Goal: Navigation & Orientation: Find specific page/section

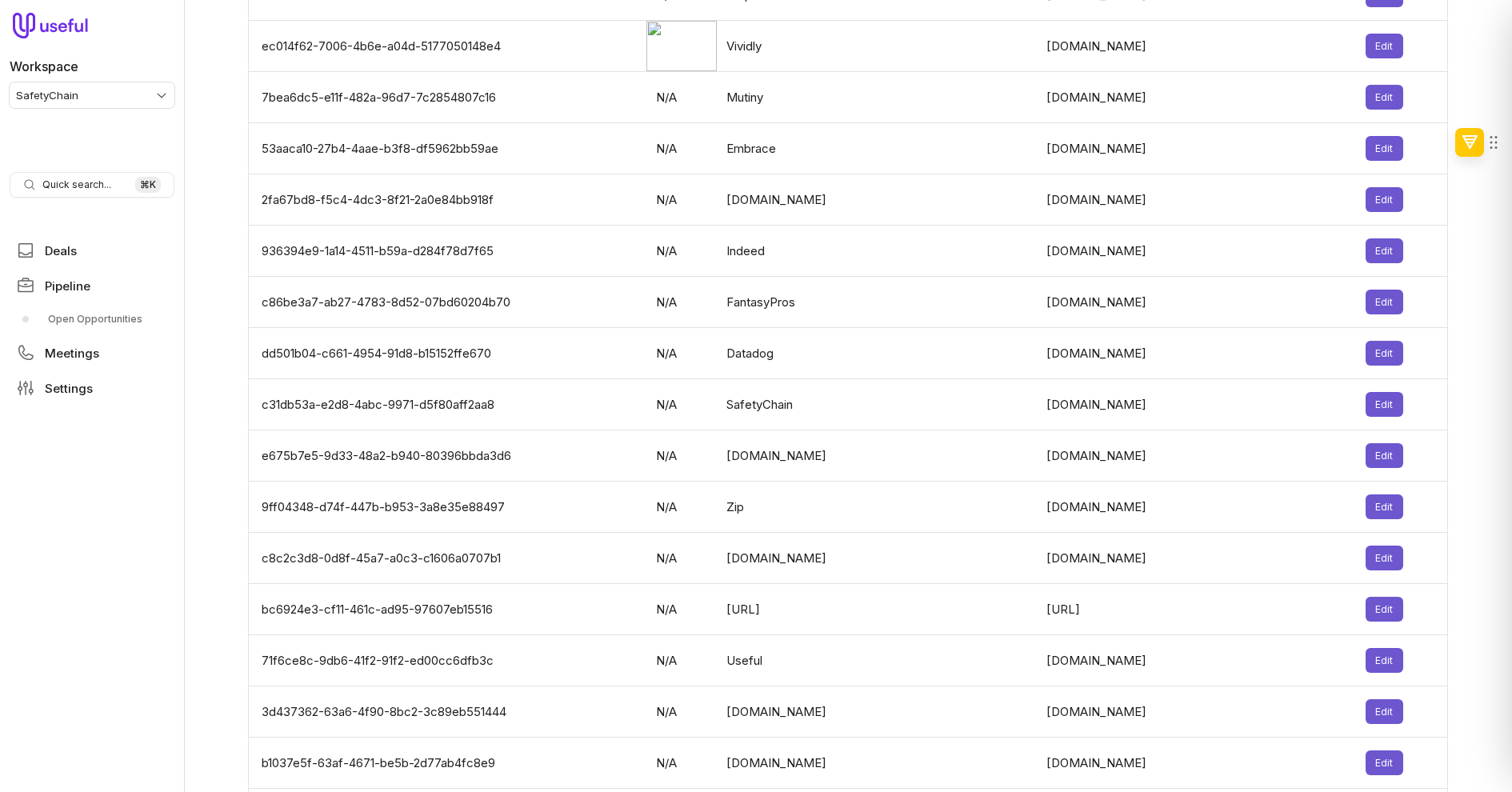
scroll to position [4209, 0]
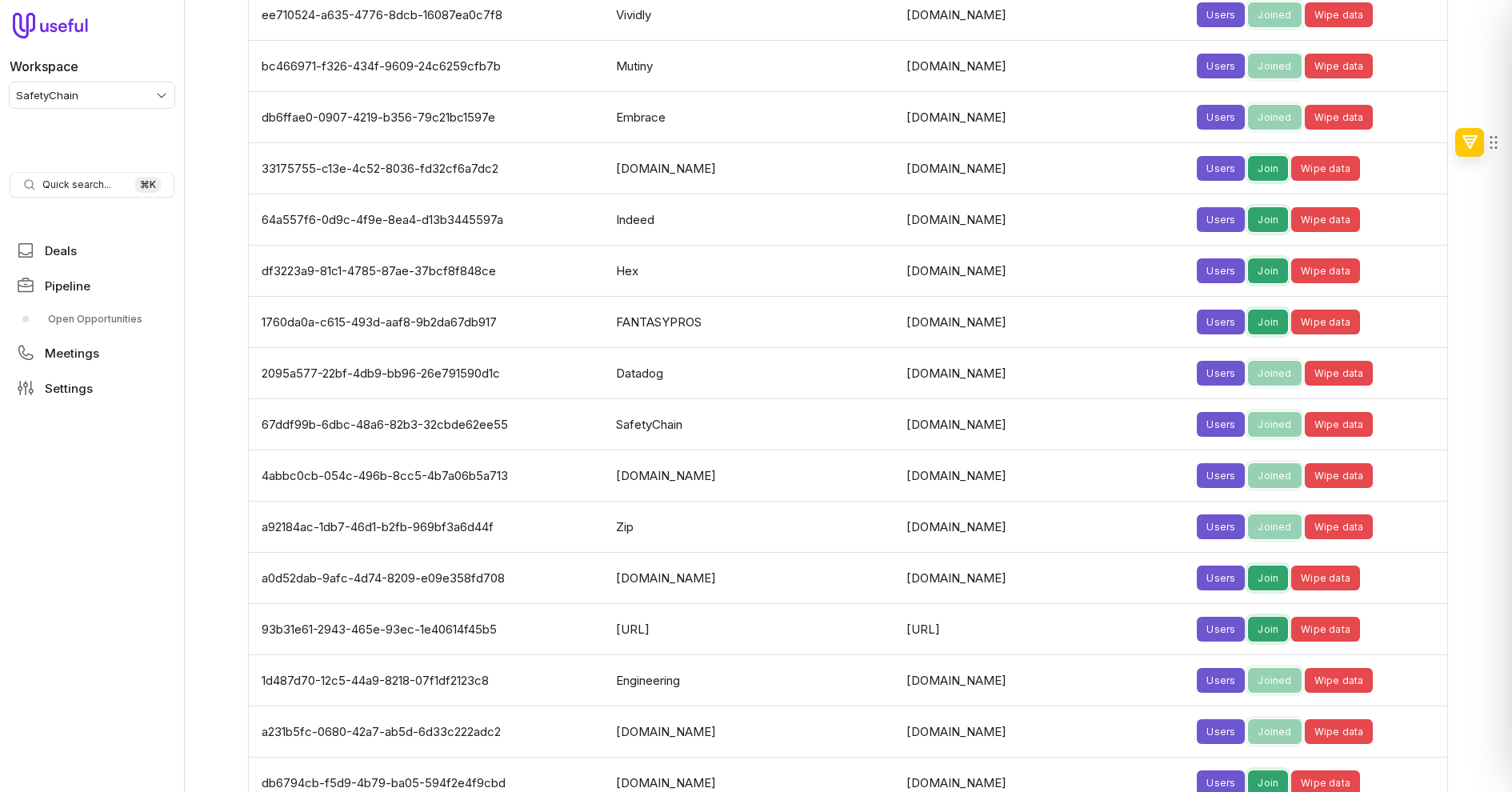
click at [472, 400] on td "67ddf99b-6dbc-48a6-82b3-32cbde62ee55" at bounding box center [427, 425] width 357 height 51
copy td "67ddf99b-6dbc-48a6-82b3-32cbde62ee55"
click at [606, 569] on td "a0d52dab-9afc-4d74-8209-e09e358fd708" at bounding box center [427, 578] width 357 height 51
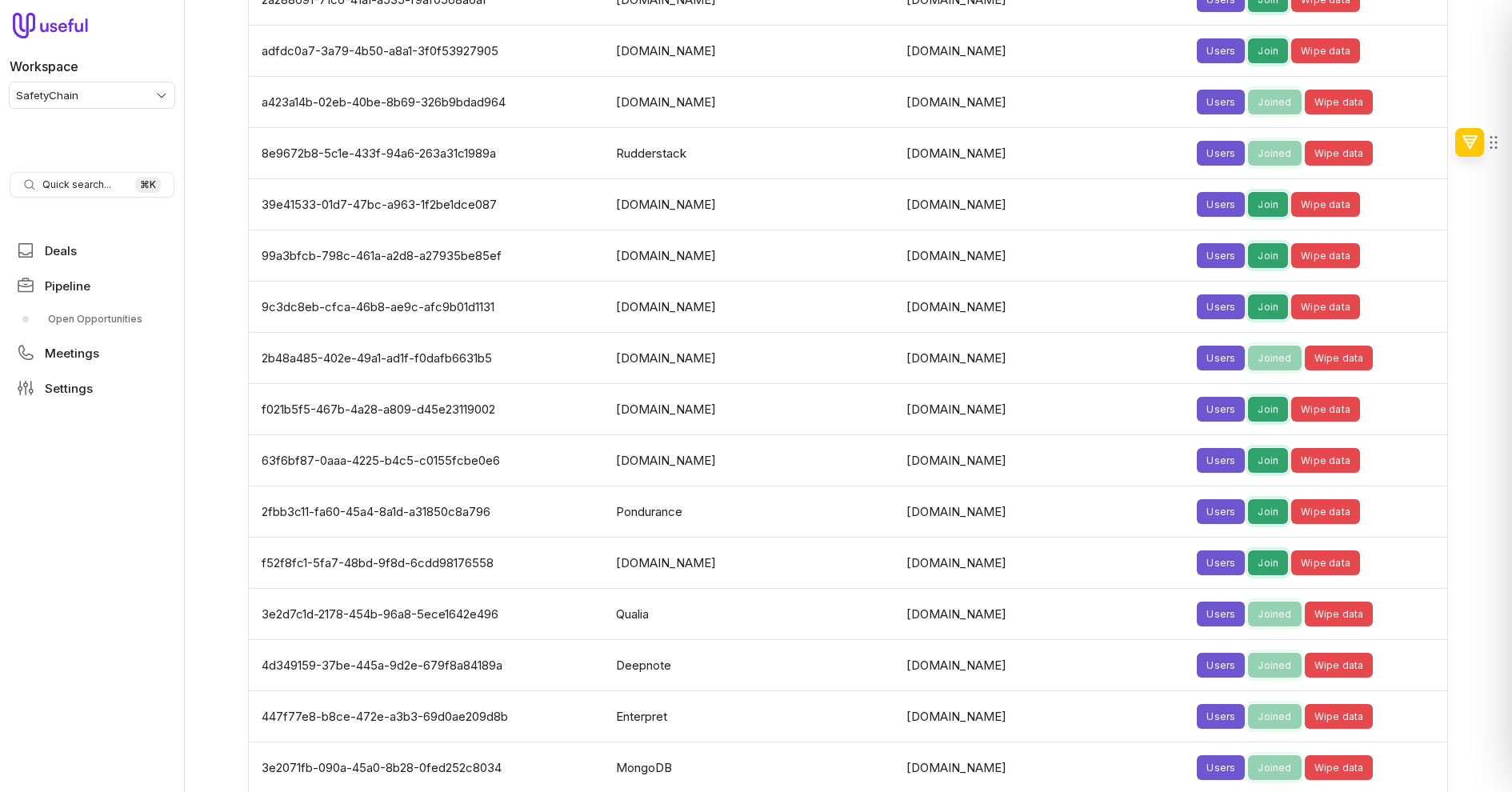
scroll to position [5615, 0]
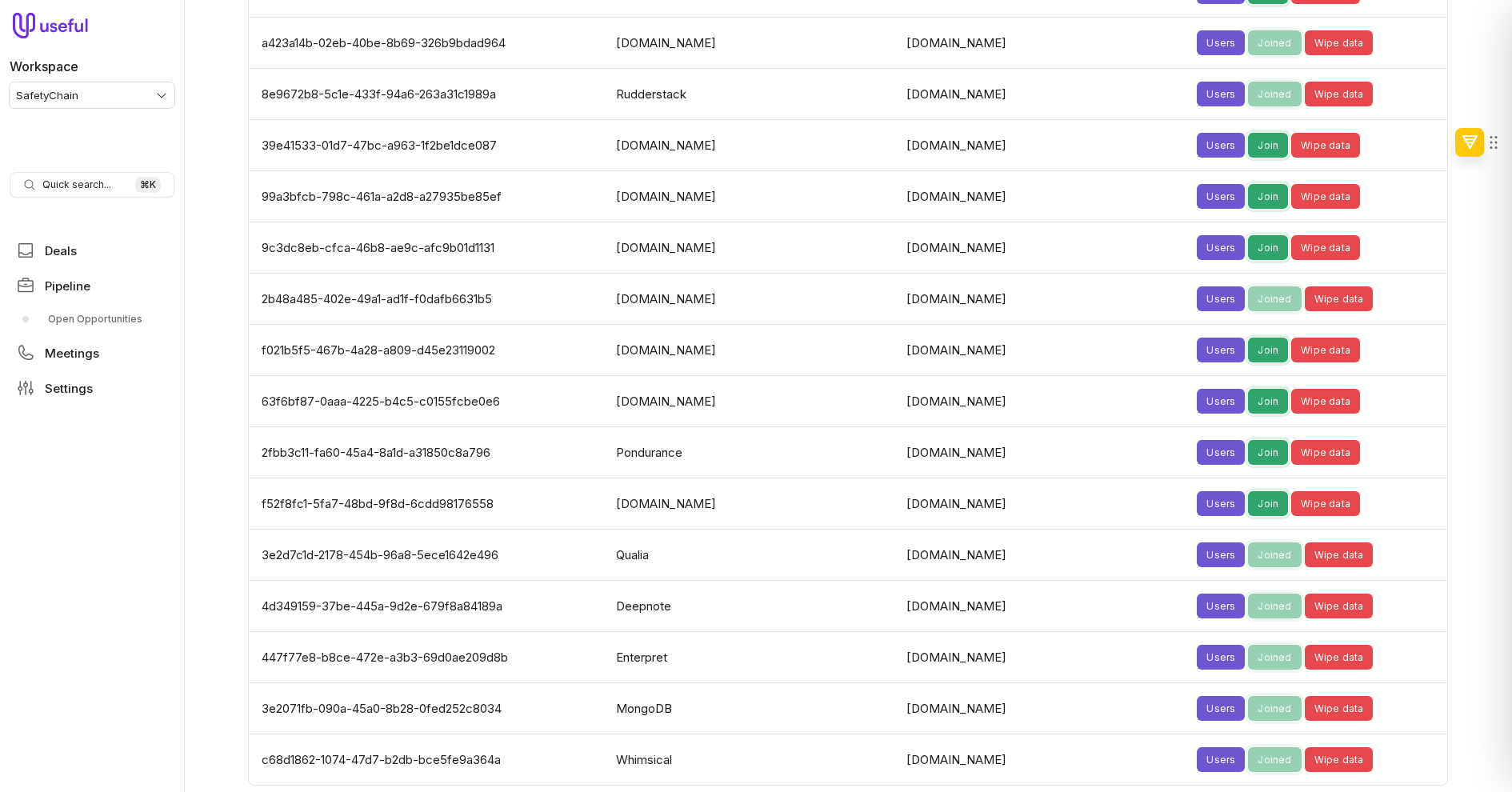
click at [486, 632] on td "447f77e8-b8ce-472e-a3b3-69d0ae209d8b" at bounding box center [427, 657] width 357 height 51
copy td "447f77e8-b8ce-472e-a3b3-69d0ae209d8b"
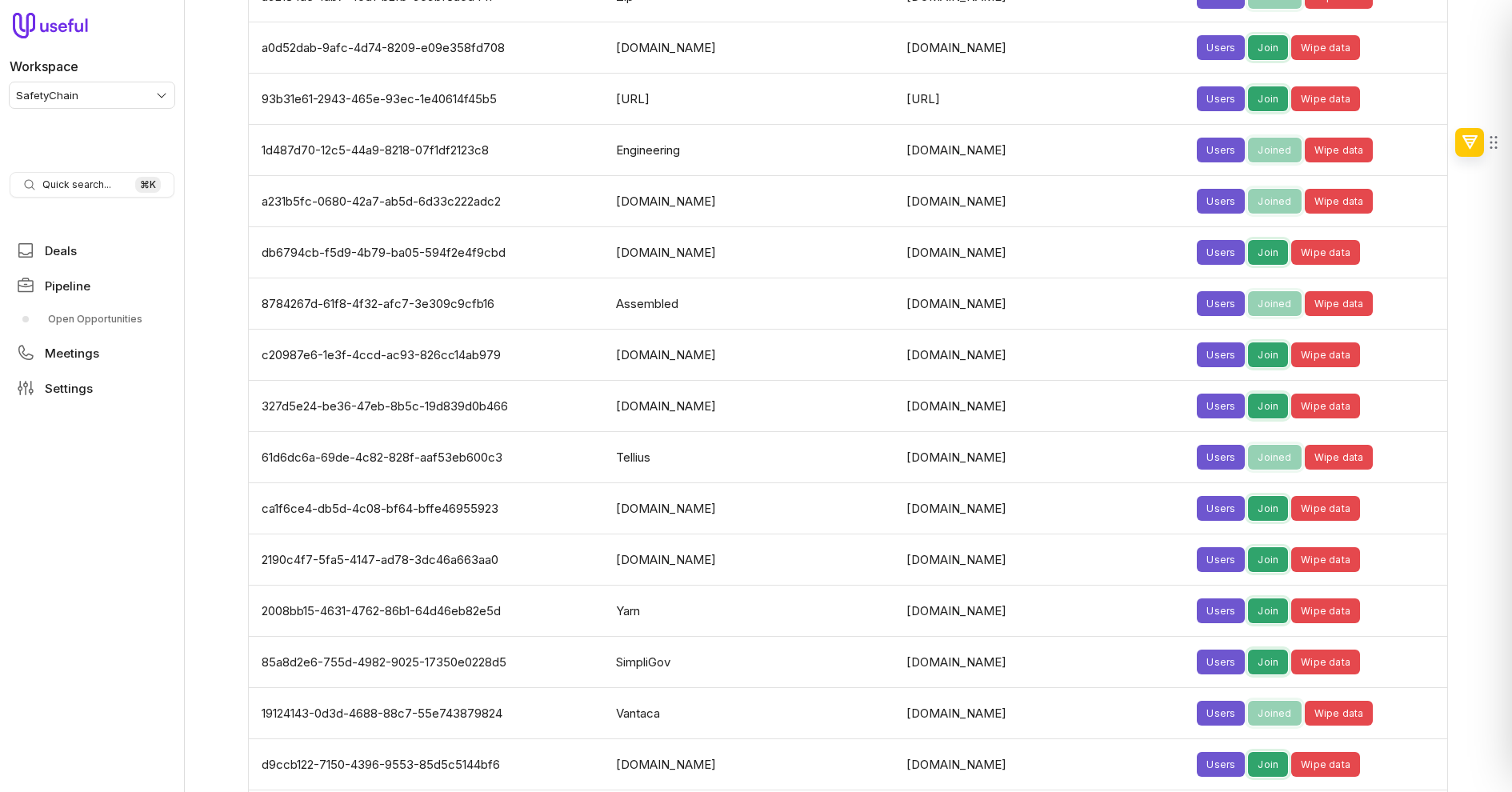
scroll to position [4673, 0]
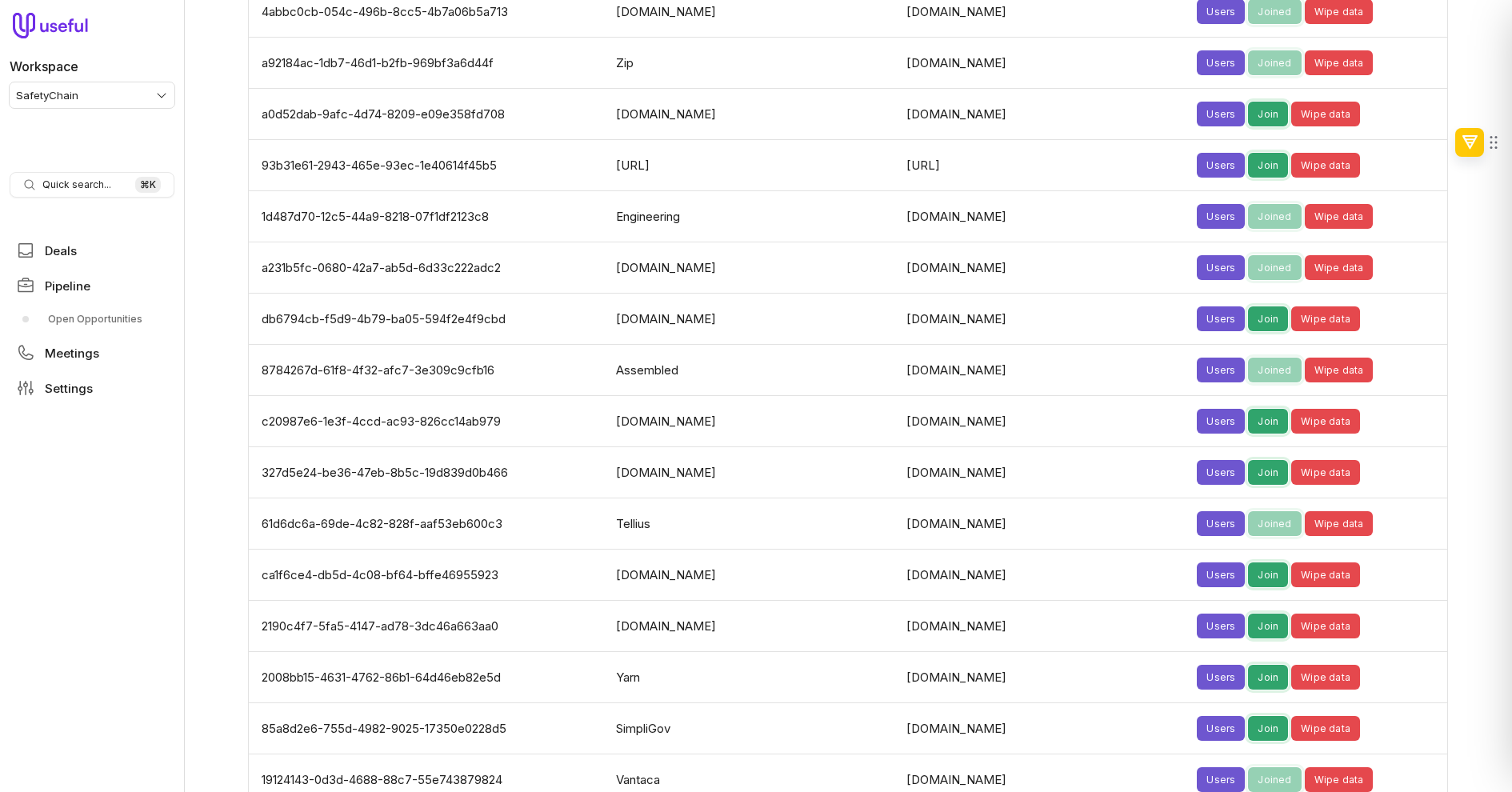
click at [479, 703] on td "85a8d2e6-755d-4982-9025-17350e0228d5" at bounding box center [427, 729] width 357 height 51
copy td "85a8d2e6-755d-4982-9025-17350e0228d5"
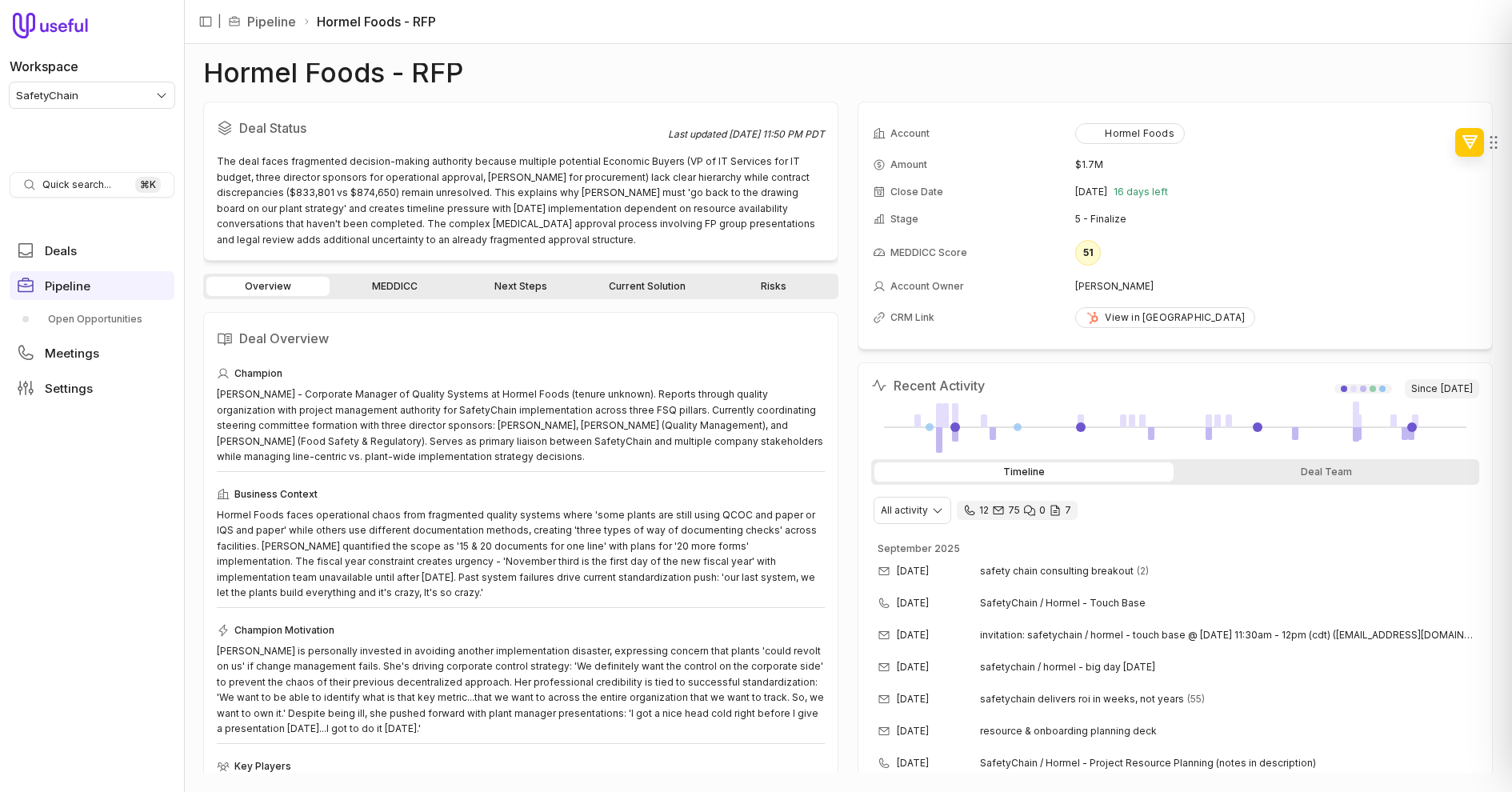
click at [843, 234] on div "Deal Status Last updated Sep 29, 2025, 11:50 PM PDT The deal faces fragmented d…" at bounding box center [848, 436] width 1289 height 671
click at [422, 291] on link "MEDDICC" at bounding box center [394, 286] width 123 height 20
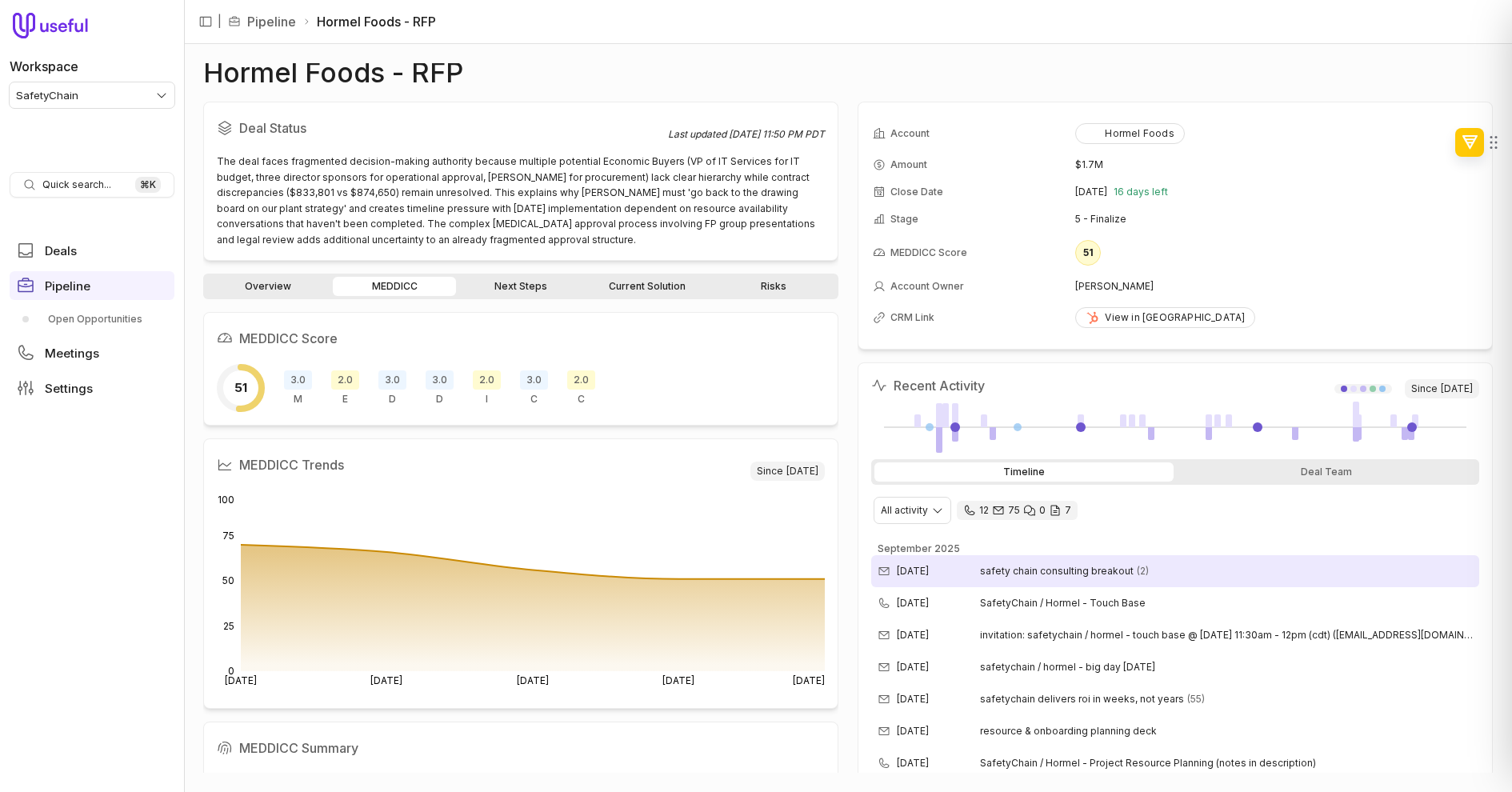
click at [1050, 575] on div "Sep 24, 2025 safety chain consulting breakout (2)" at bounding box center [1175, 571] width 608 height 32
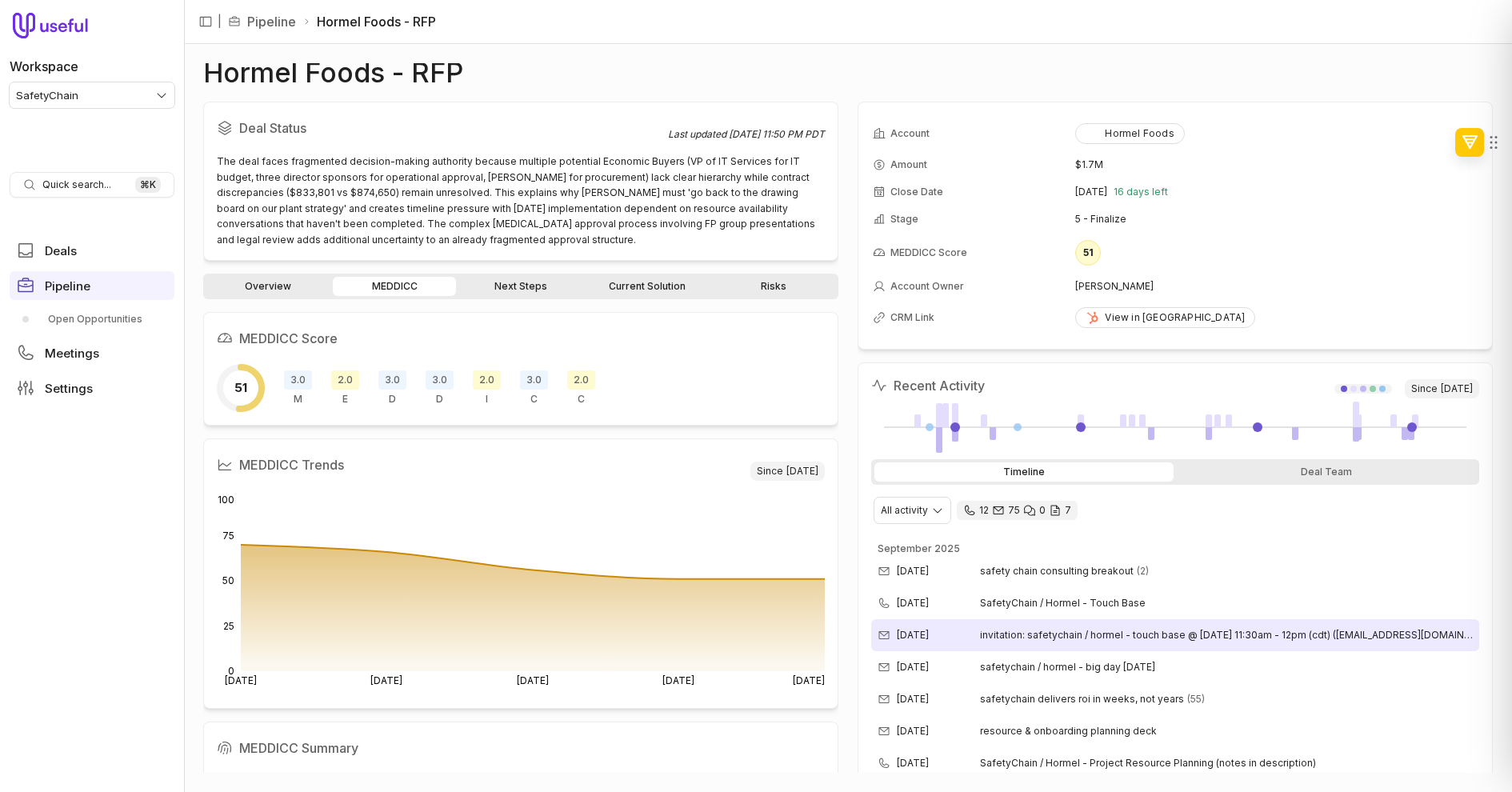
click at [1196, 624] on div "Sep 23, 2025 invitation: safetychain / hormel - touch base @ wed sep 24, 2025 1…" at bounding box center [1175, 635] width 608 height 32
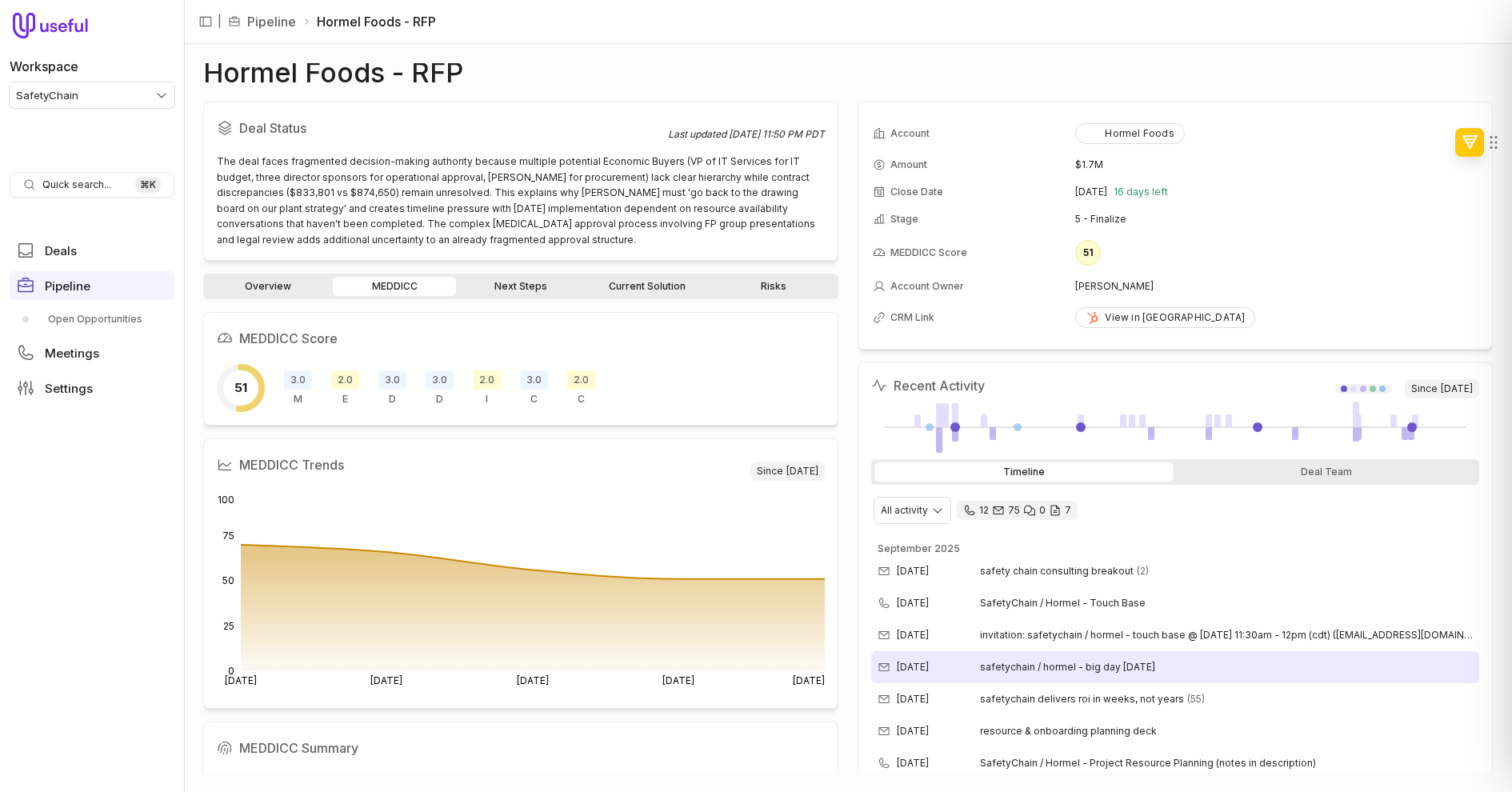
click at [1191, 662] on div "Sep 22, 2025 safetychain / hormel - big day tomorrow" at bounding box center [1175, 668] width 608 height 32
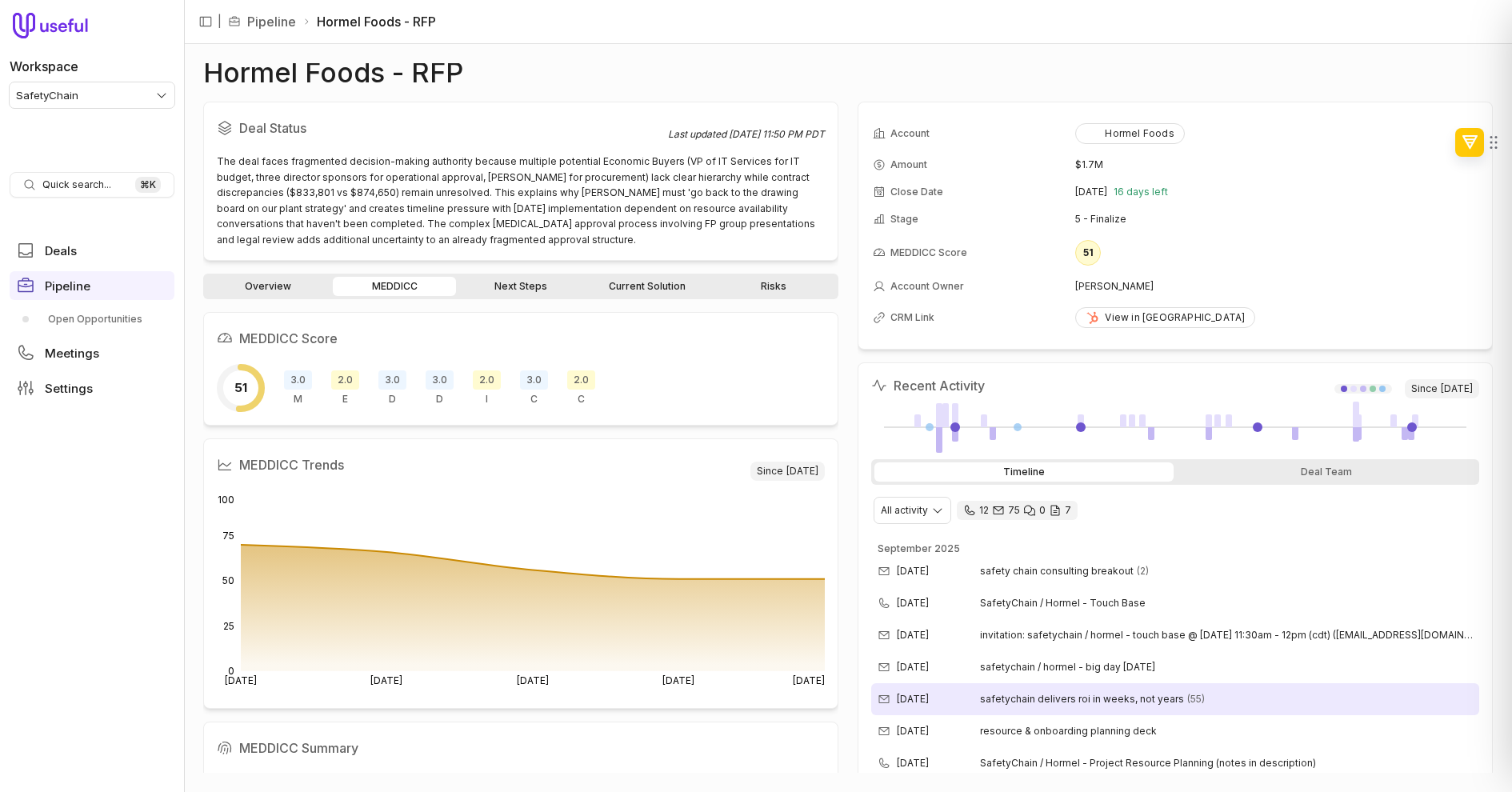
click at [1191, 685] on div "Sep 18, 2025 safetychain delivers roi in weeks, not years (55)" at bounding box center [1175, 699] width 608 height 32
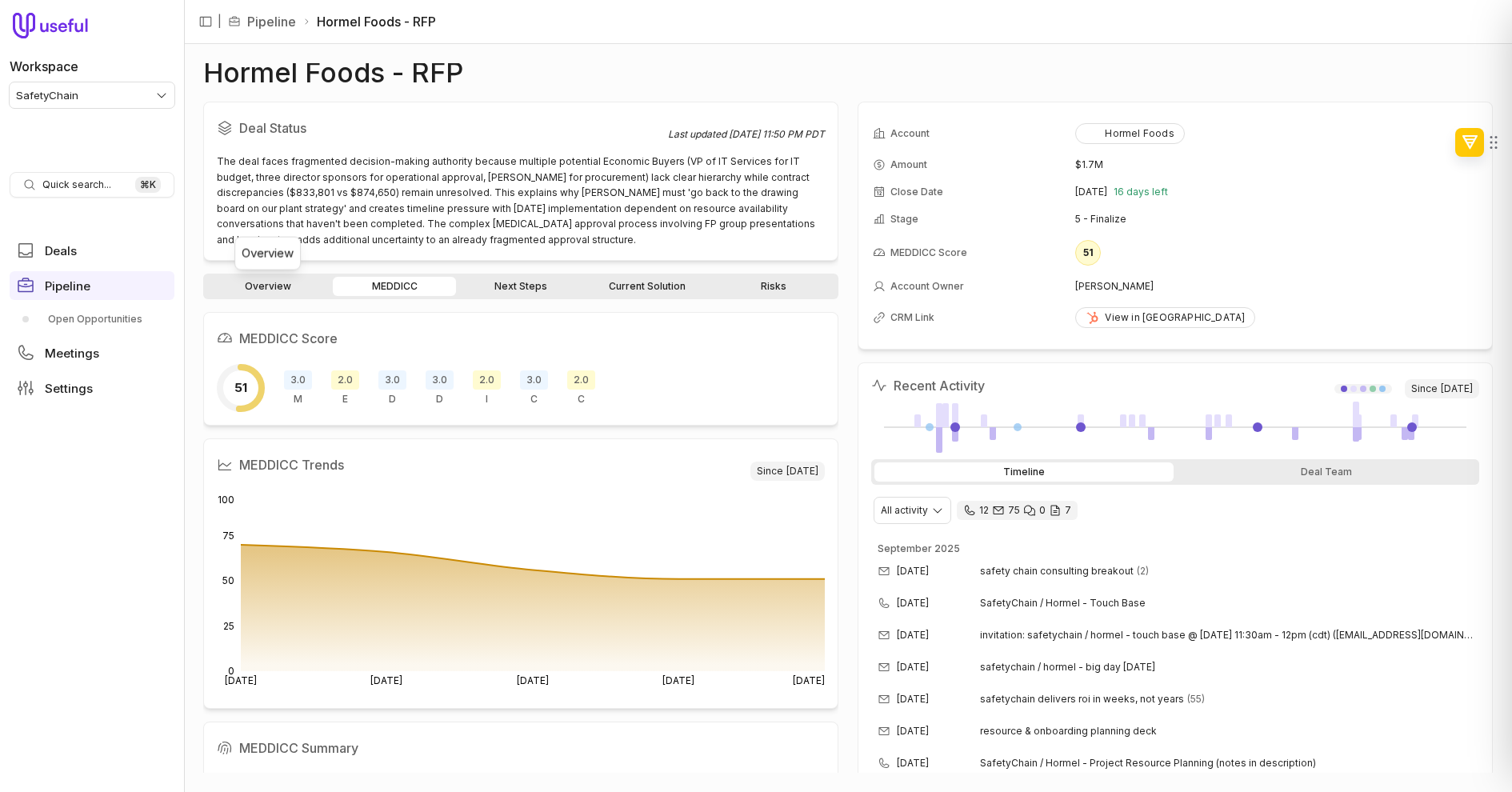
click at [261, 280] on link "Overview" at bounding box center [268, 286] width 123 height 20
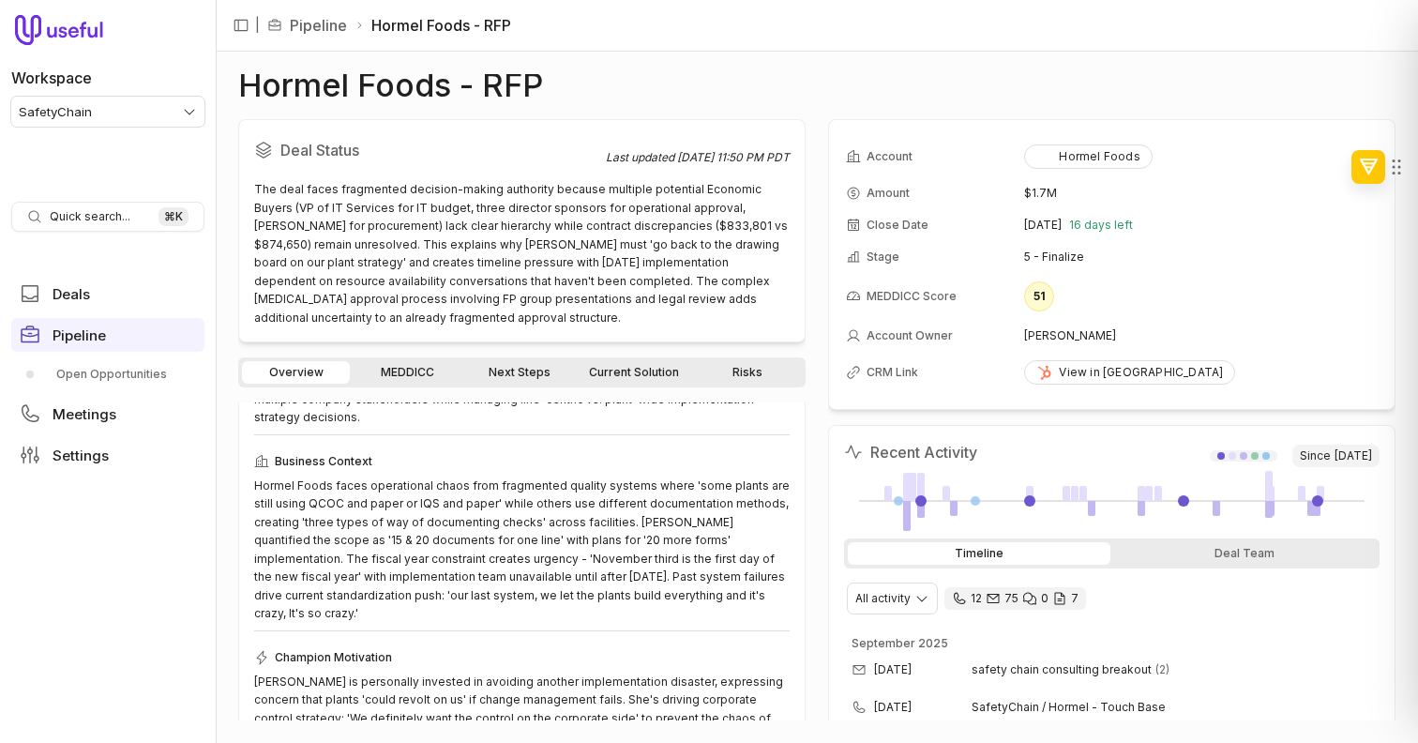
scroll to position [192, 0]
click at [526, 372] on link "Next Steps" at bounding box center [520, 372] width 108 height 23
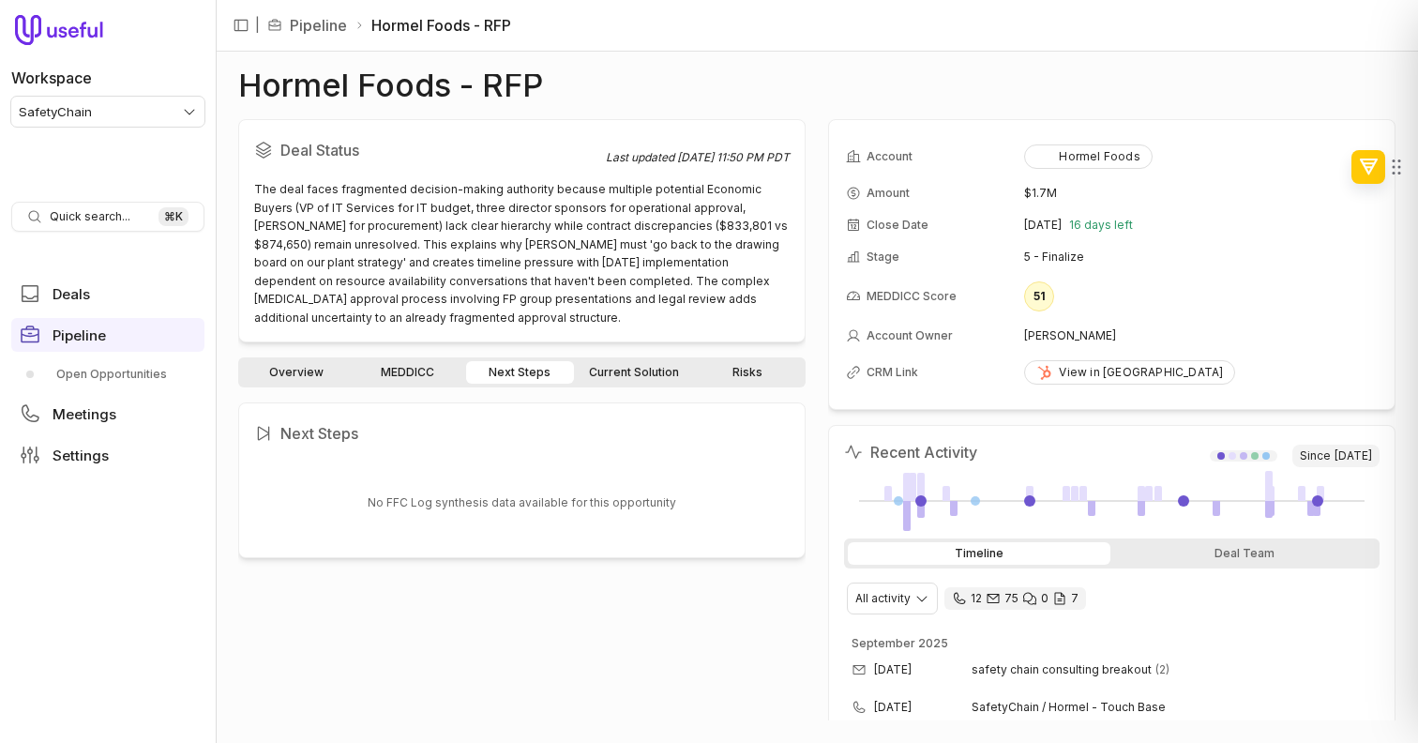
click at [611, 382] on link "Current Solution" at bounding box center [634, 372] width 113 height 23
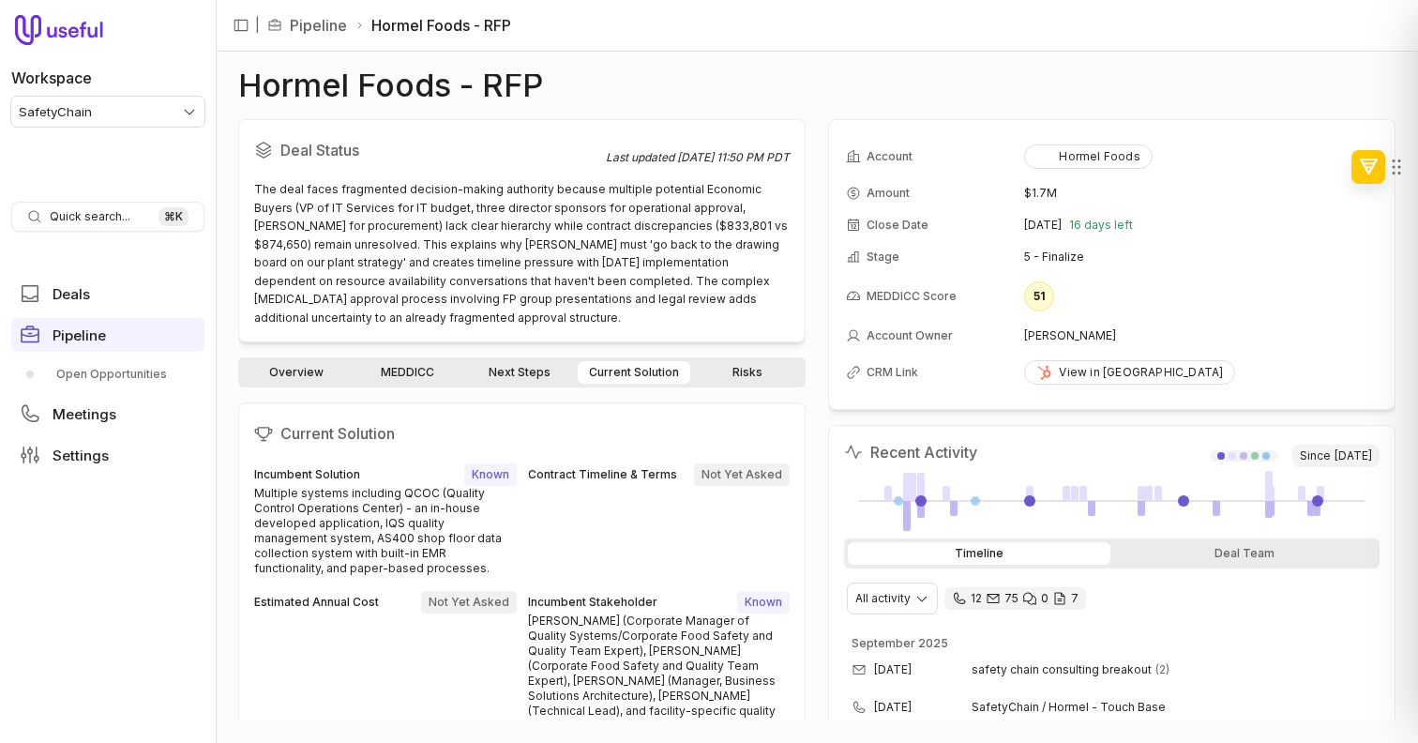
click at [528, 382] on link "Next Steps" at bounding box center [520, 372] width 108 height 23
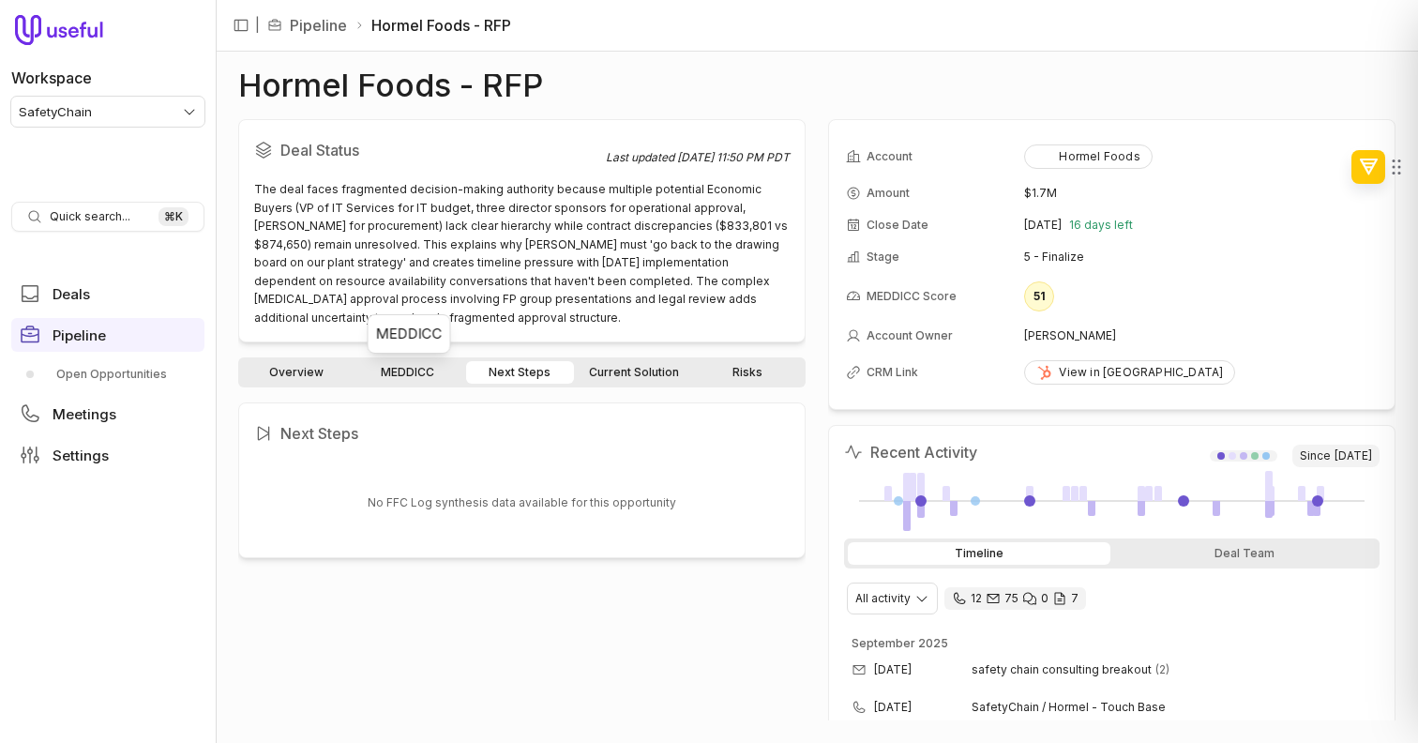
click at [417, 377] on link "MEDDICC" at bounding box center [408, 372] width 108 height 23
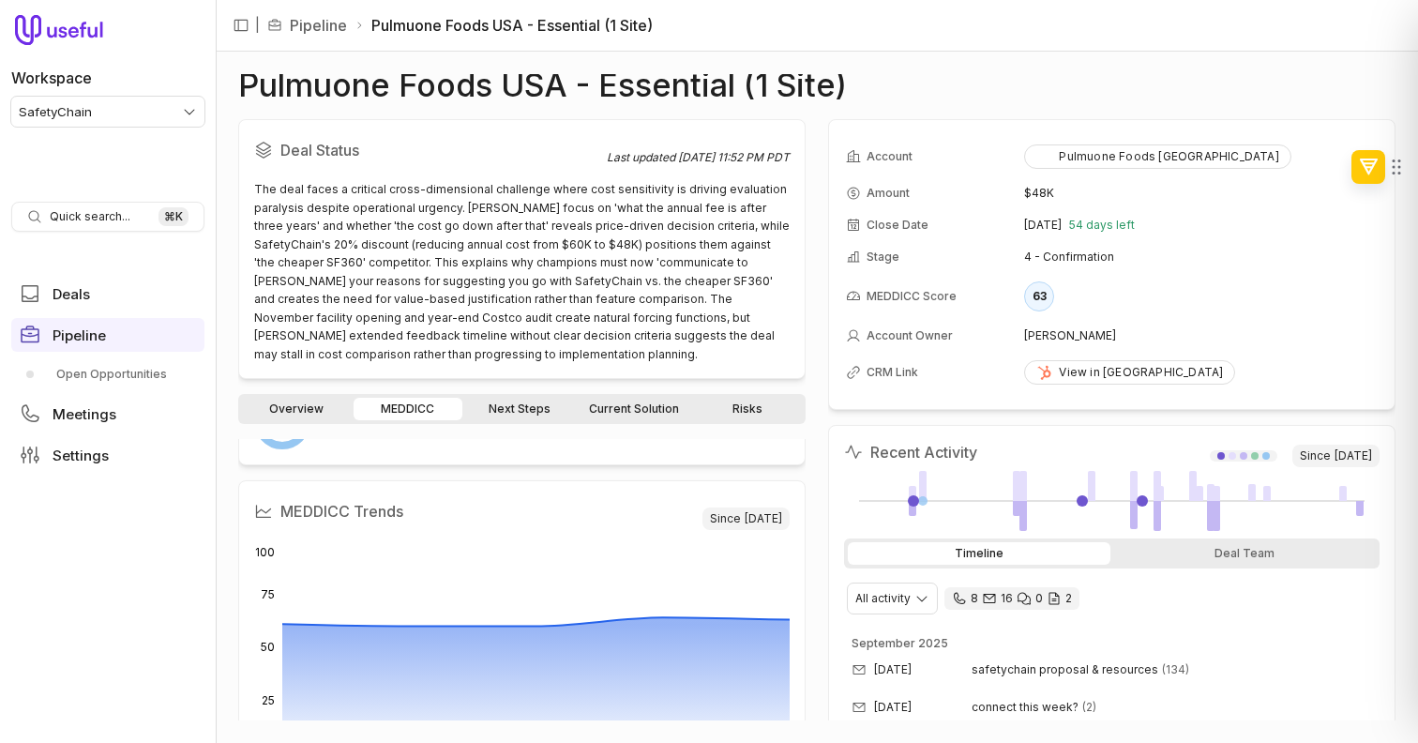
scroll to position [112, 0]
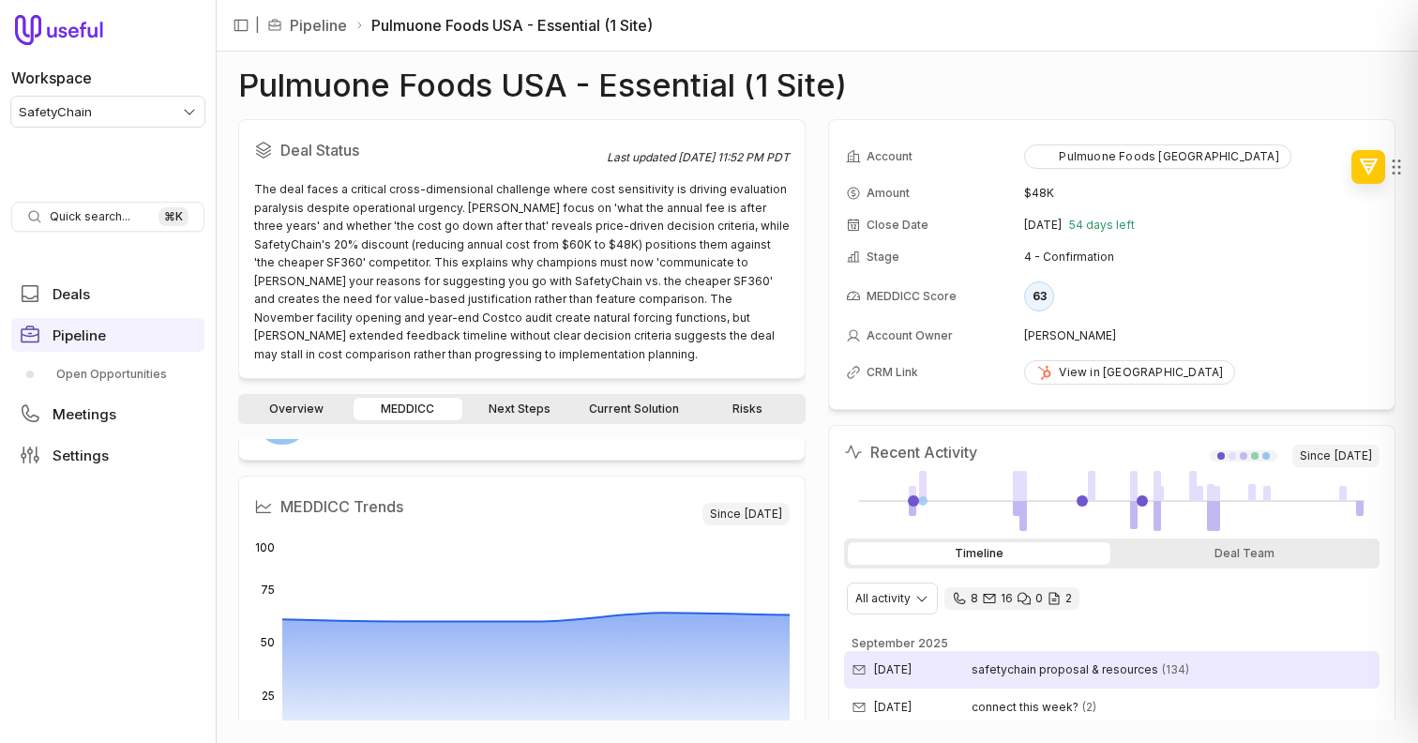
click at [912, 675] on time "[DATE]" at bounding box center [893, 669] width 38 height 15
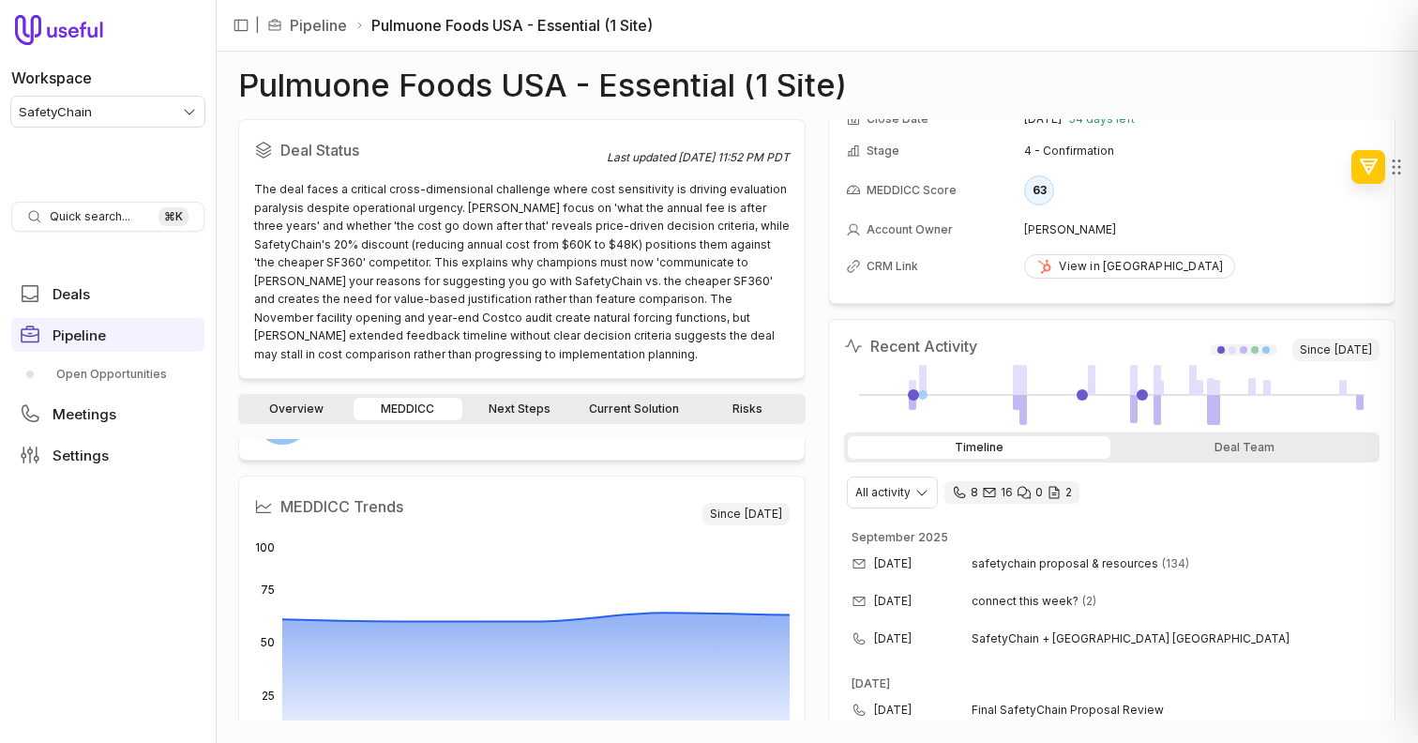
scroll to position [109, 0]
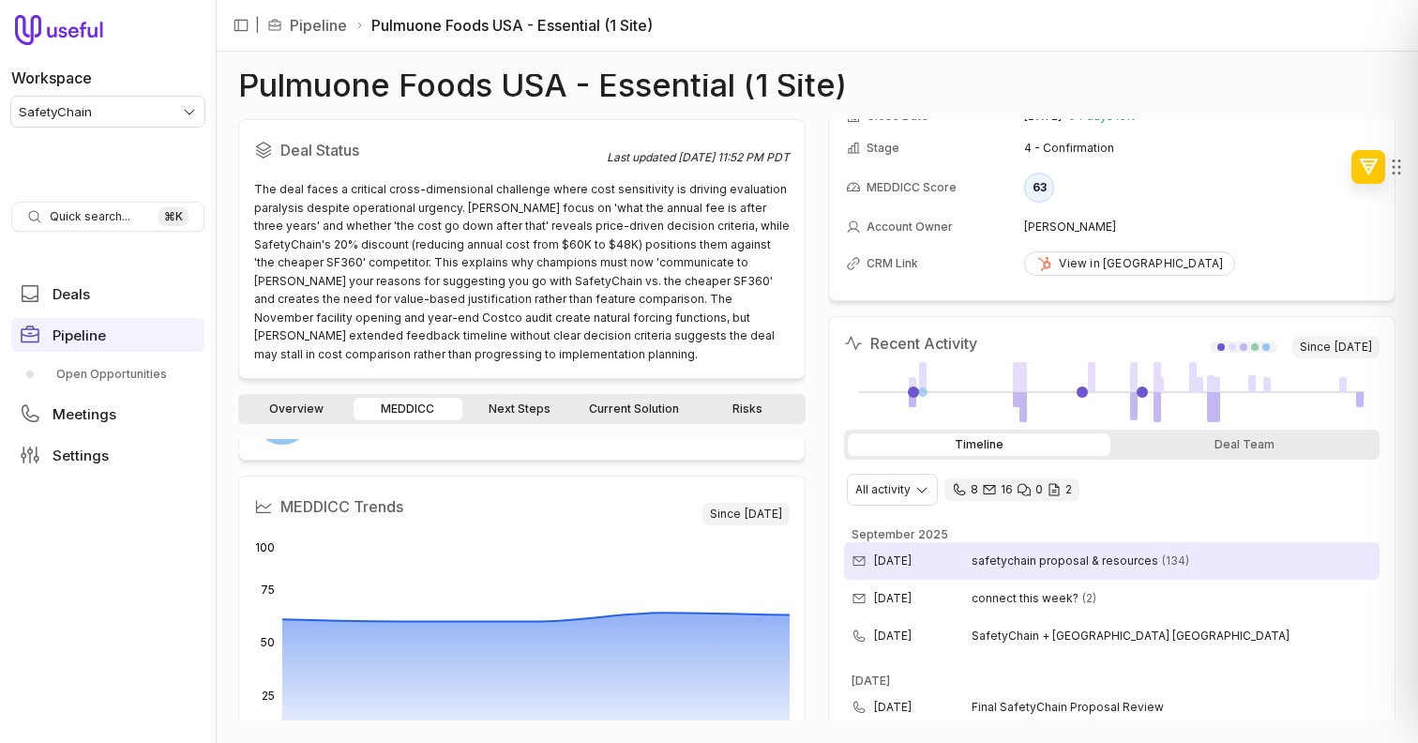
click at [1213, 547] on div "[DATE] safetychain proposal & resources (134)" at bounding box center [1112, 561] width 536 height 38
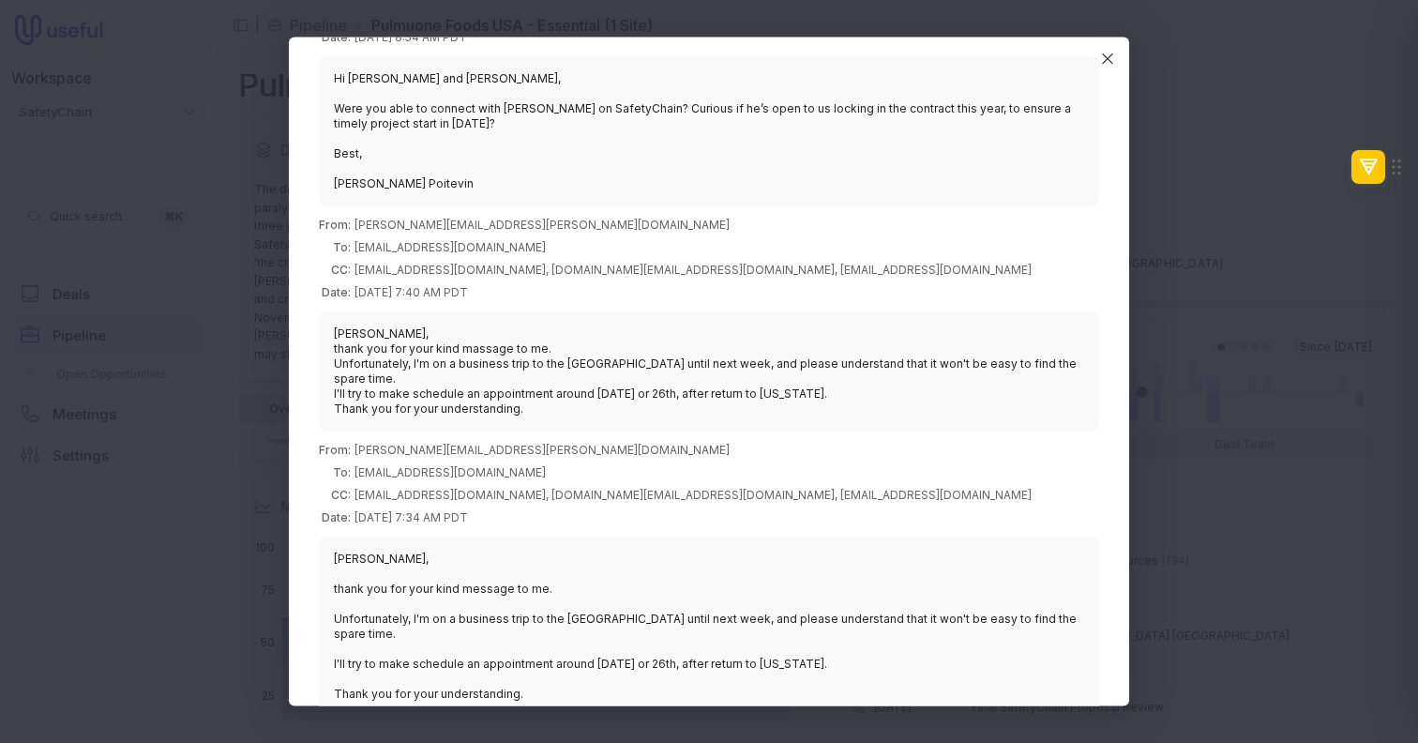
scroll to position [1235, 0]
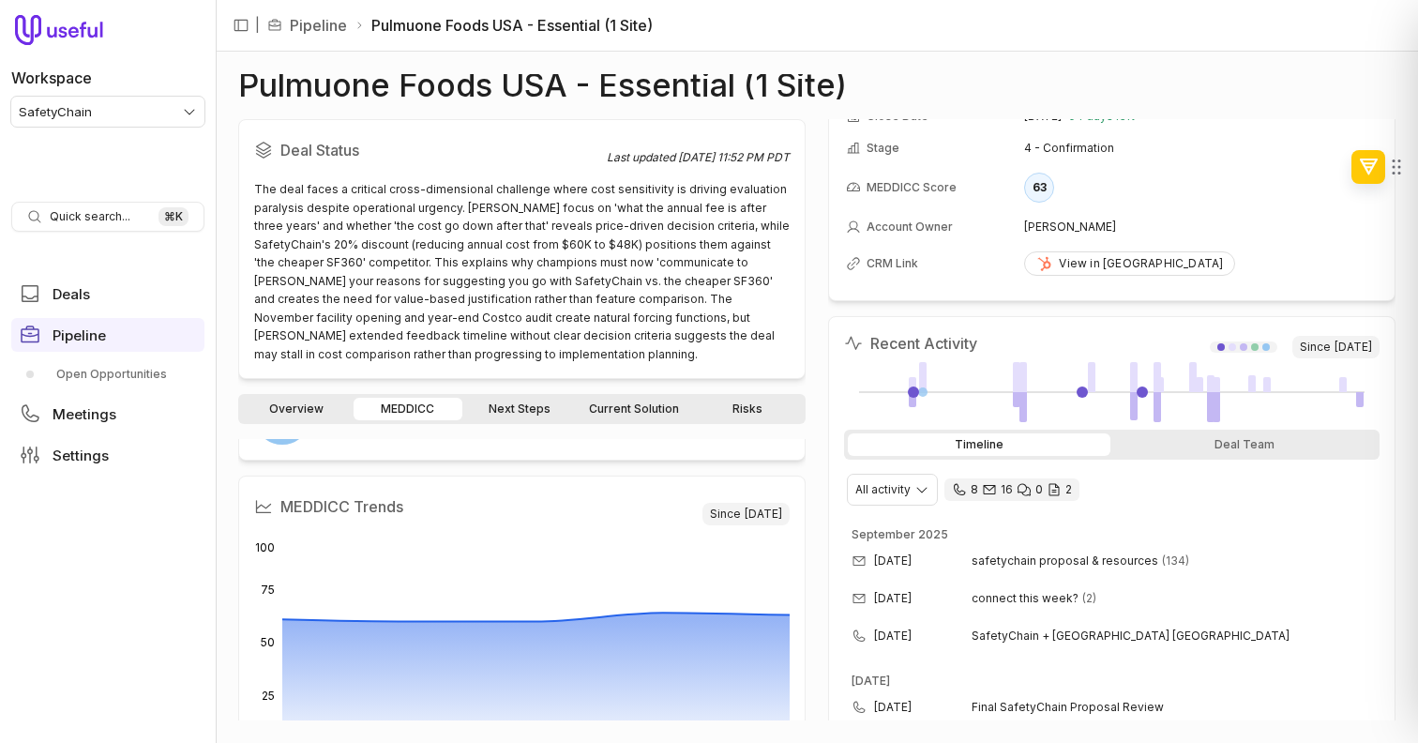
click at [523, 400] on link "Next Steps" at bounding box center [520, 409] width 108 height 23
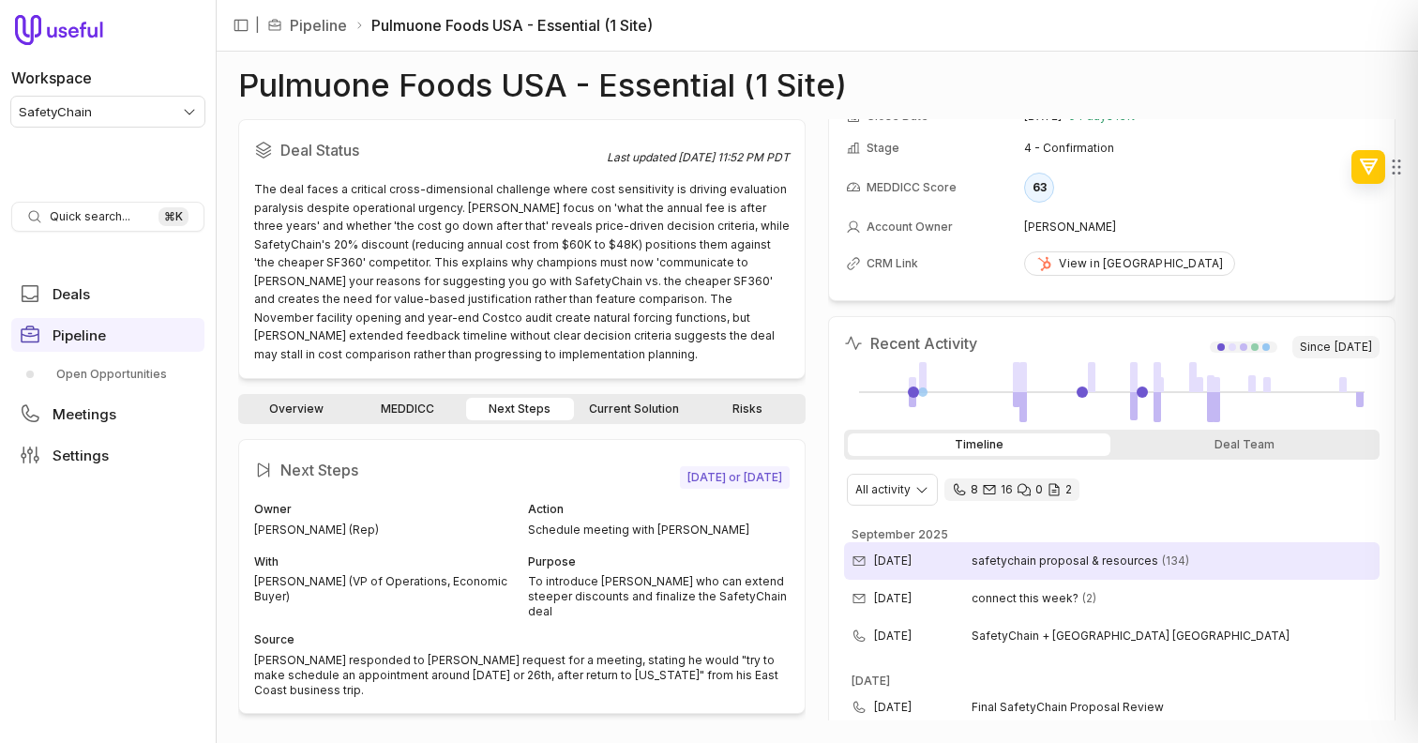
click at [926, 550] on div "[DATE] safetychain proposal & resources (134)" at bounding box center [1112, 561] width 536 height 38
